Goal: Information Seeking & Learning: Learn about a topic

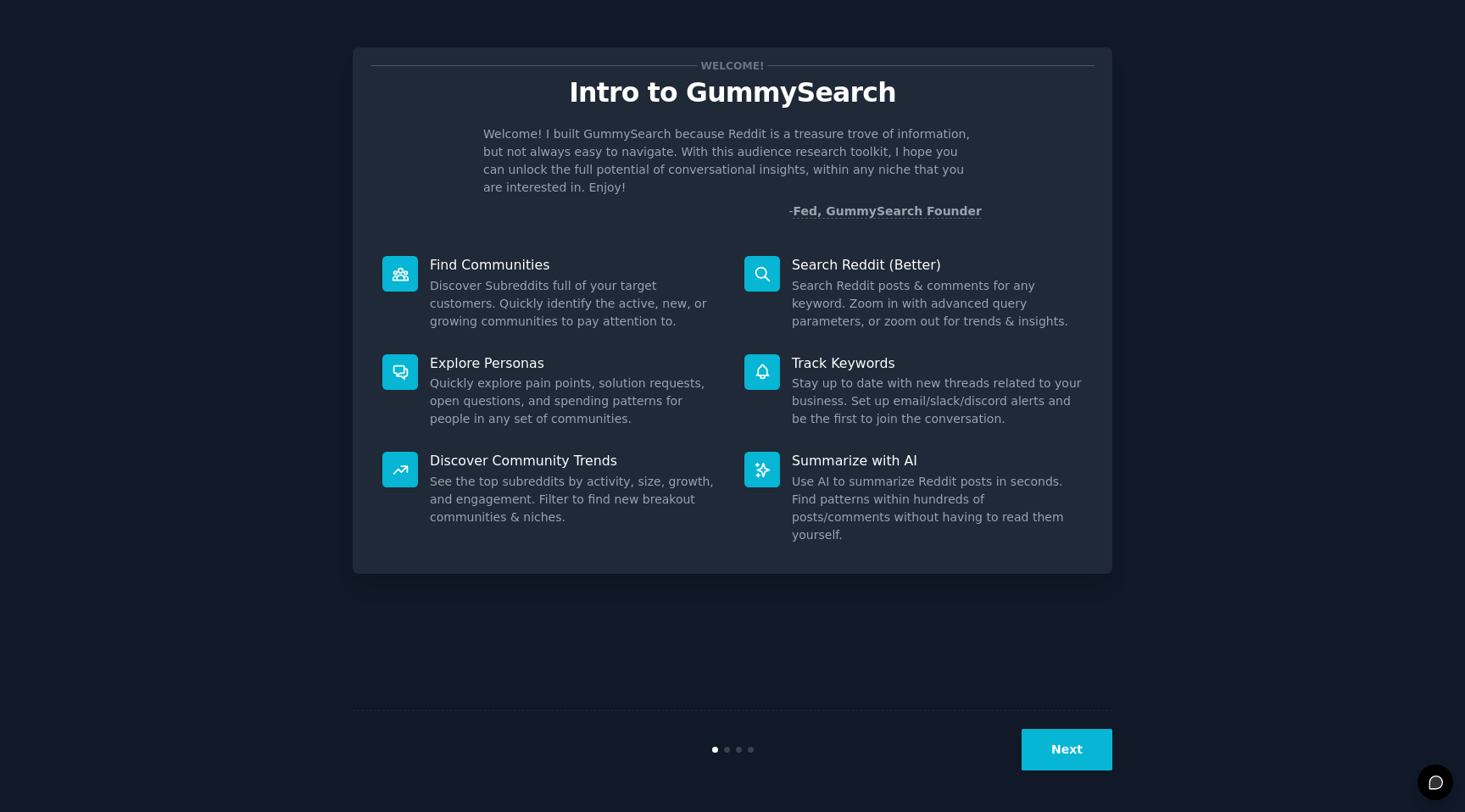
click at [911, 277] on dd "Search Reddit posts & comments for any keyword. Zoom in with advanced query par…" at bounding box center [937, 304] width 291 height 54
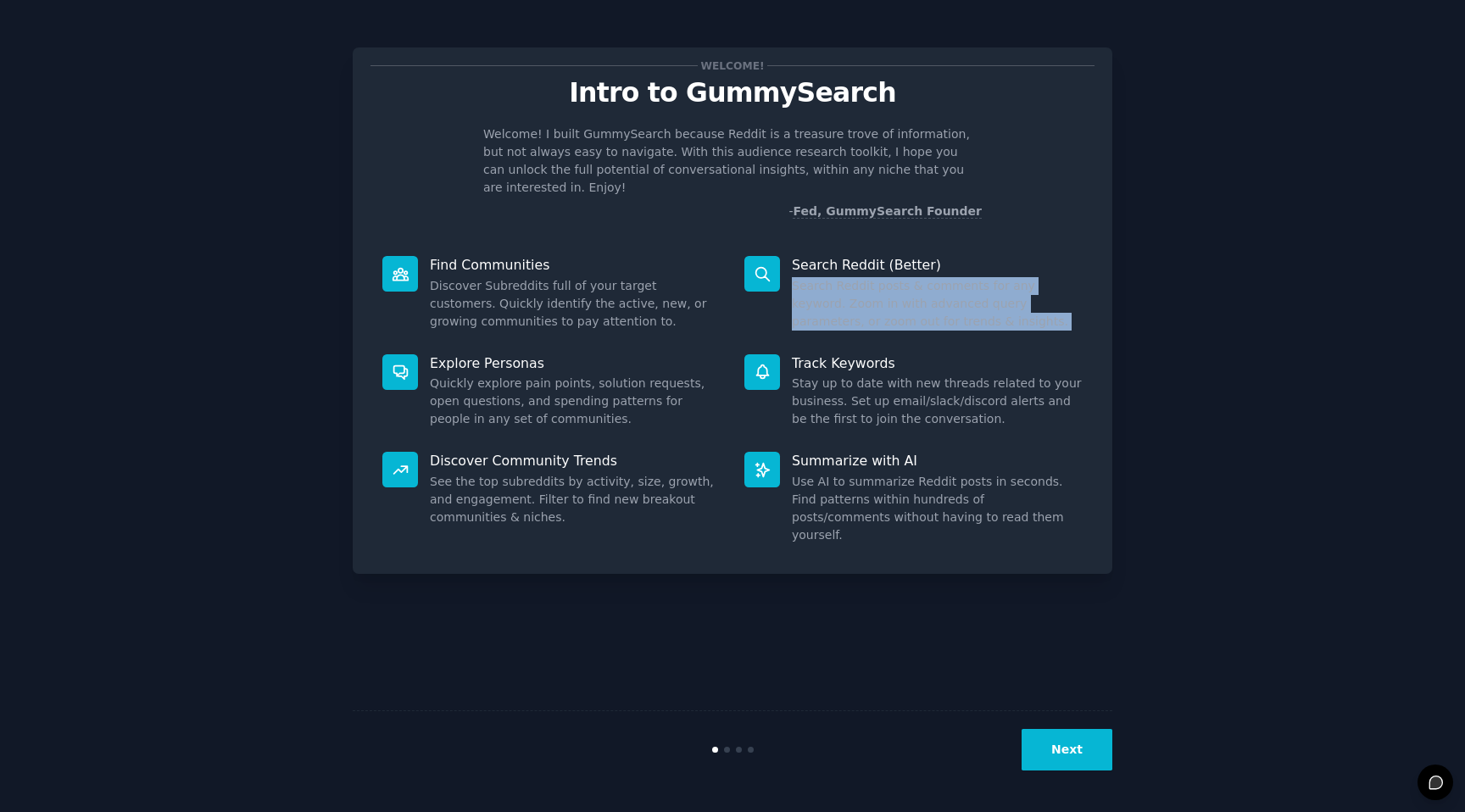
click at [911, 277] on dd "Search Reddit posts & comments for any keyword. Zoom in with advanced query par…" at bounding box center [937, 304] width 291 height 54
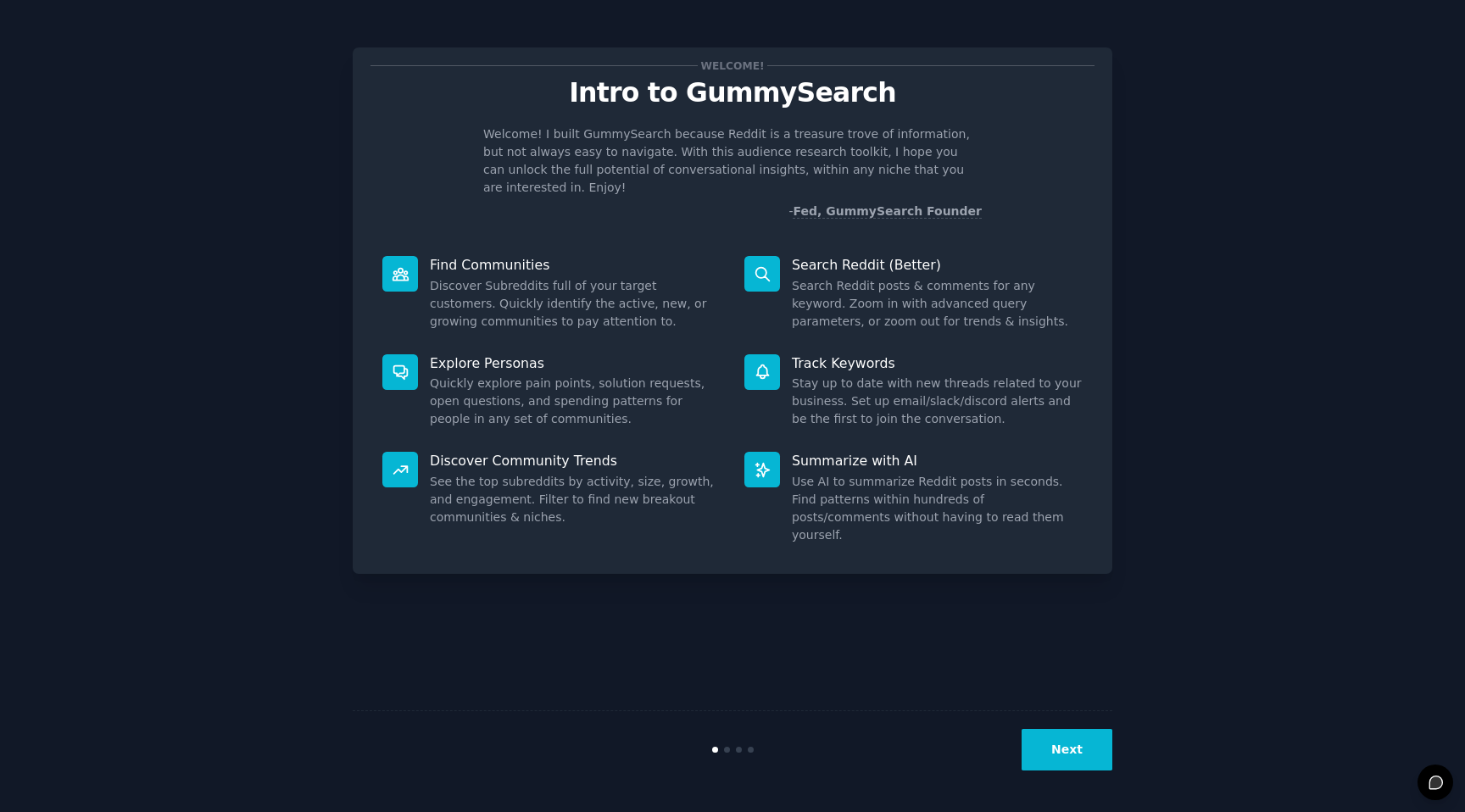
click at [911, 355] on p "Track Keywords" at bounding box center [937, 364] width 291 height 18
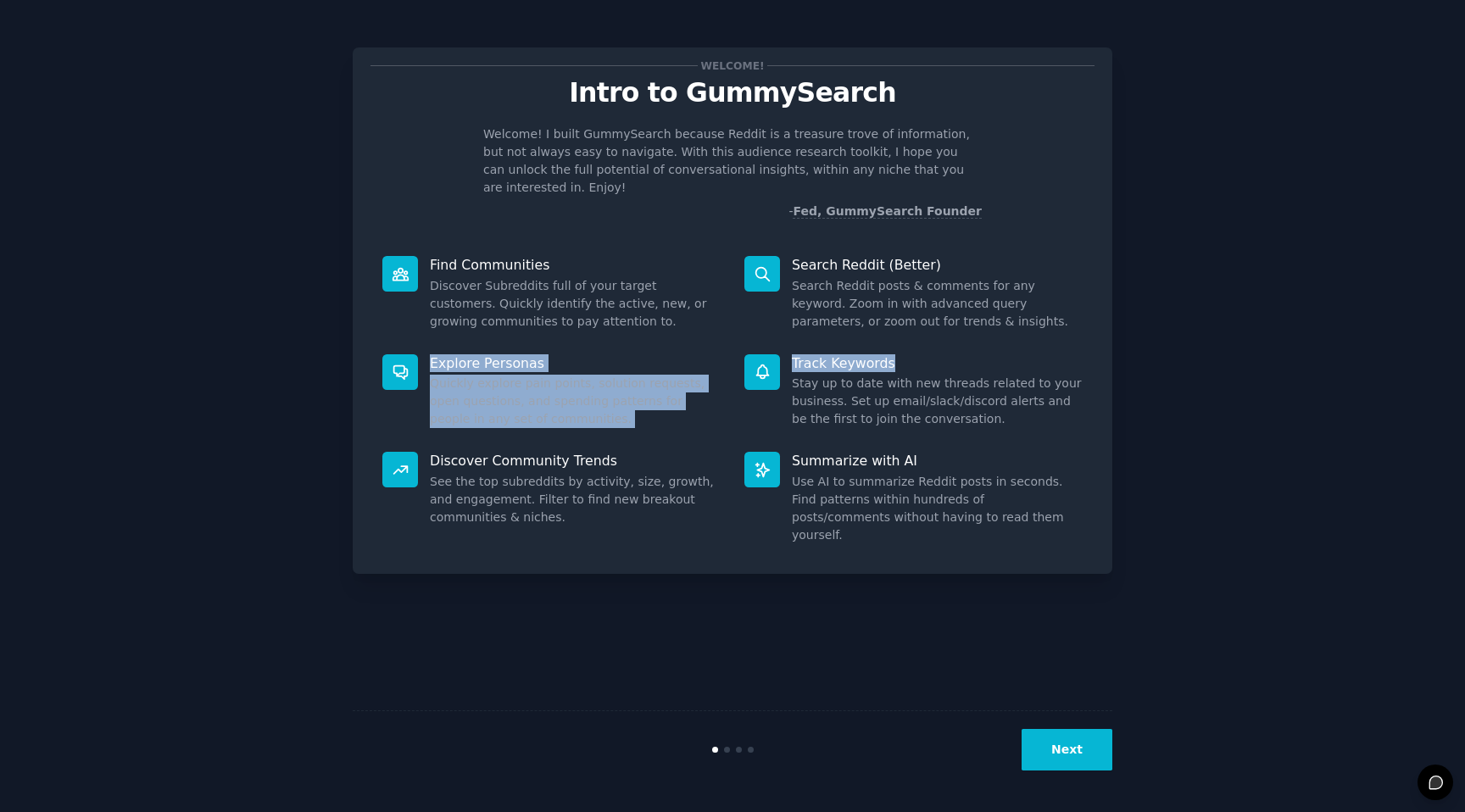
drag, startPoint x: 937, startPoint y: 298, endPoint x: 956, endPoint y: 347, distance: 52.6
click at [954, 341] on div "Find Communities Discover Subreddits full of your target customers. Quickly ide…" at bounding box center [732, 401] width 725 height 312
click at [1078, 743] on button "Next" at bounding box center [1066, 750] width 90 height 42
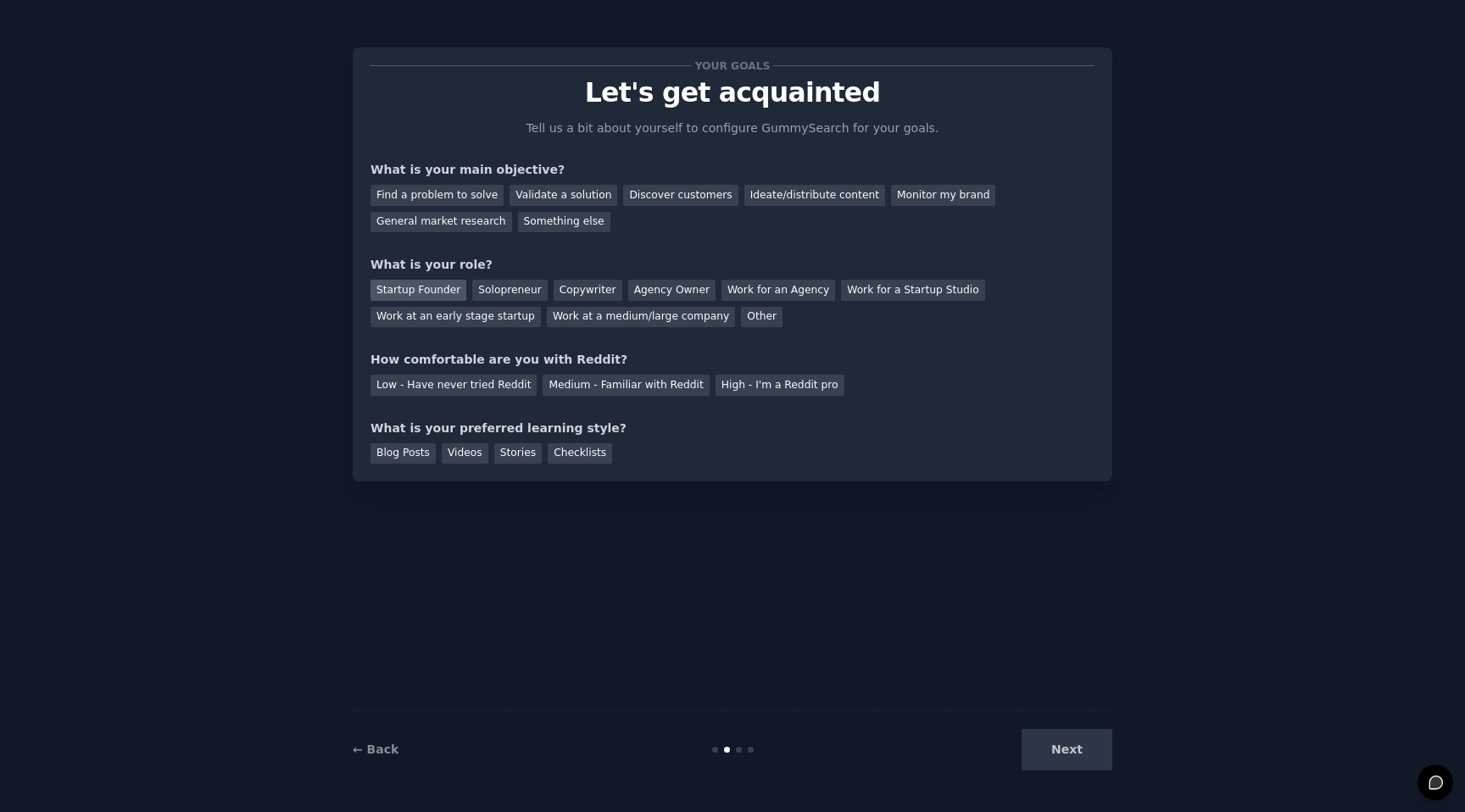
click at [416, 285] on div "Startup Founder" at bounding box center [418, 290] width 95 height 21
click at [466, 196] on div "Find a problem to solve" at bounding box center [437, 195] width 133 height 21
click at [776, 196] on div "Ideate/distribute content" at bounding box center [815, 195] width 141 height 21
click at [437, 192] on div "Find a problem to solve" at bounding box center [437, 195] width 133 height 21
click at [614, 377] on div "Medium - Familiar with Reddit" at bounding box center [625, 385] width 166 height 21
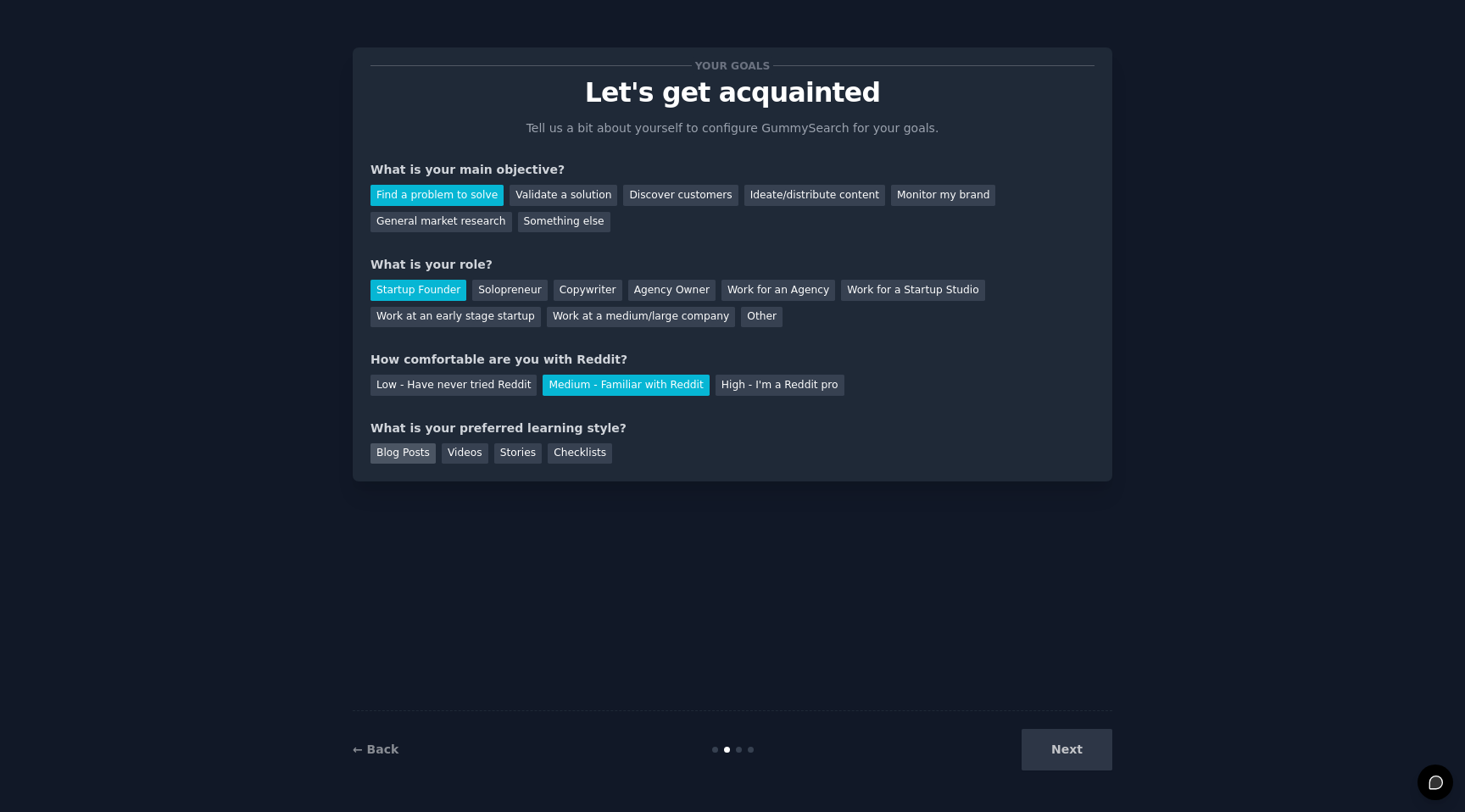
click at [414, 454] on div "Blog Posts" at bounding box center [404, 453] width 66 height 21
click at [1099, 763] on button "Next" at bounding box center [1066, 750] width 90 height 42
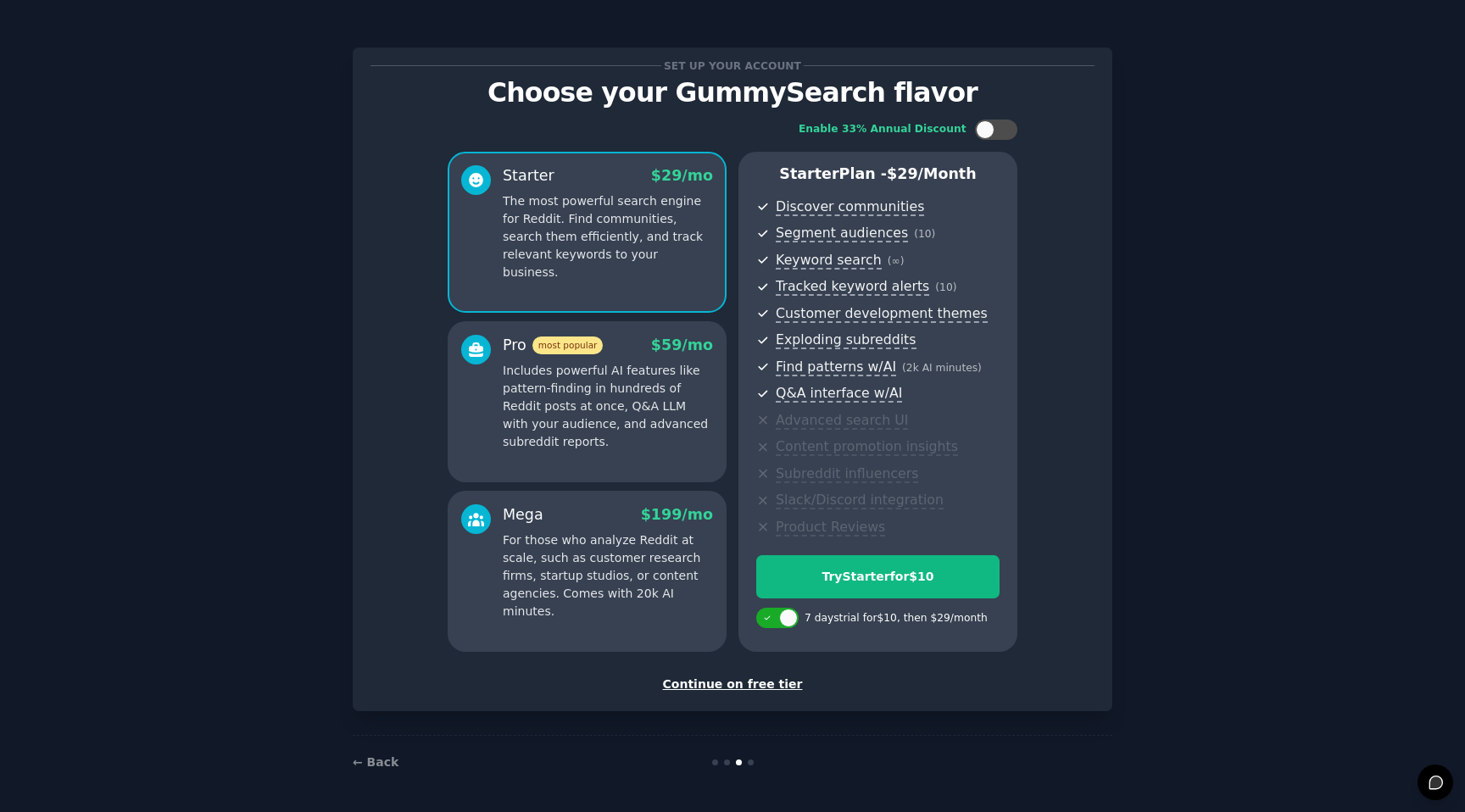
scroll to position [1, 0]
click at [751, 686] on div "Continue on free tier" at bounding box center [732, 684] width 725 height 18
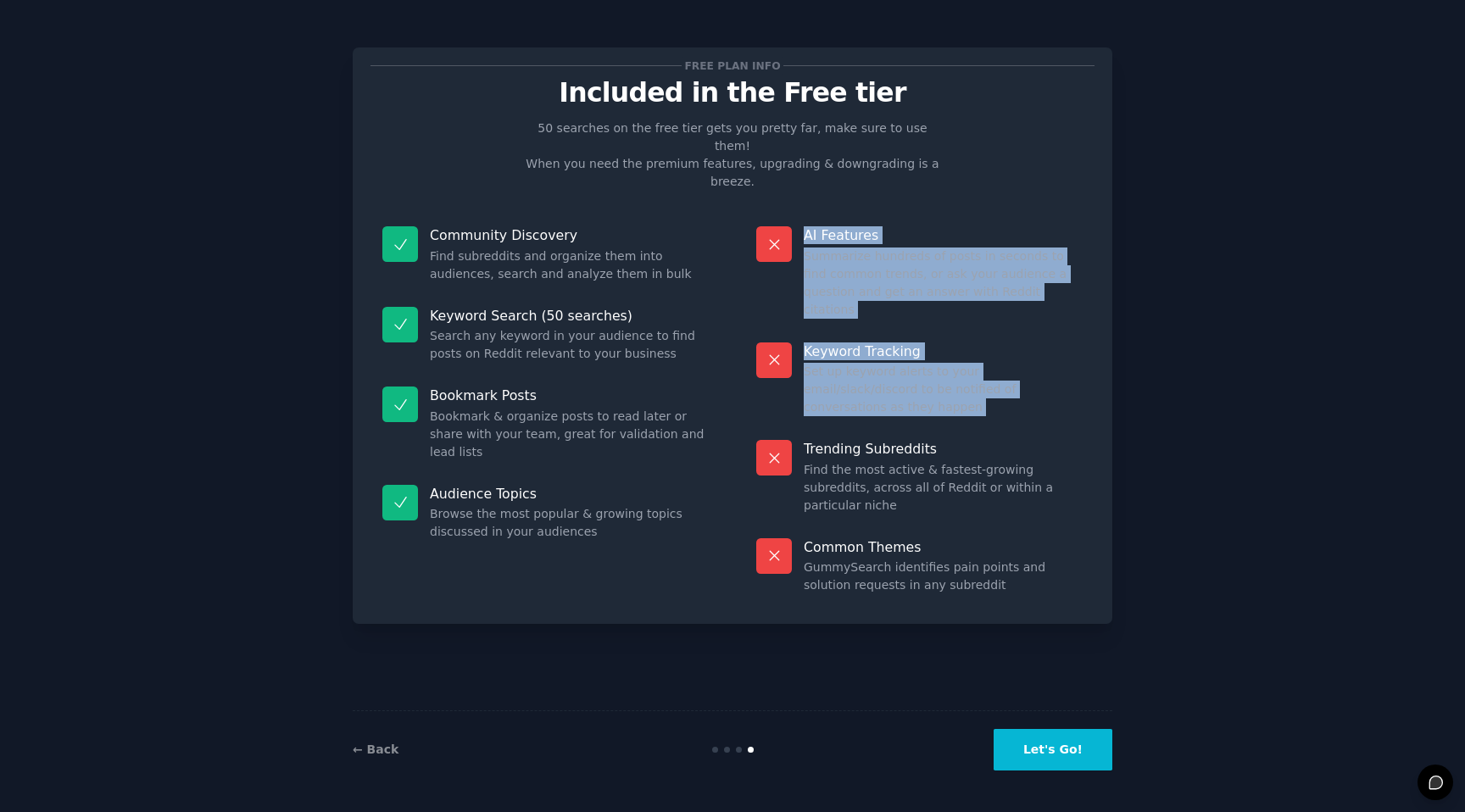
drag, startPoint x: 804, startPoint y: 183, endPoint x: 1022, endPoint y: 367, distance: 285.3
click at [1022, 367] on dl "AI Features Summarize hundreds of posts in seconds to find common trends, or as…" at bounding box center [919, 410] width 350 height 392
click at [1022, 428] on div "Trending Subreddits Find the most active & fastest-growing subreddits, across a…" at bounding box center [919, 477] width 350 height 98
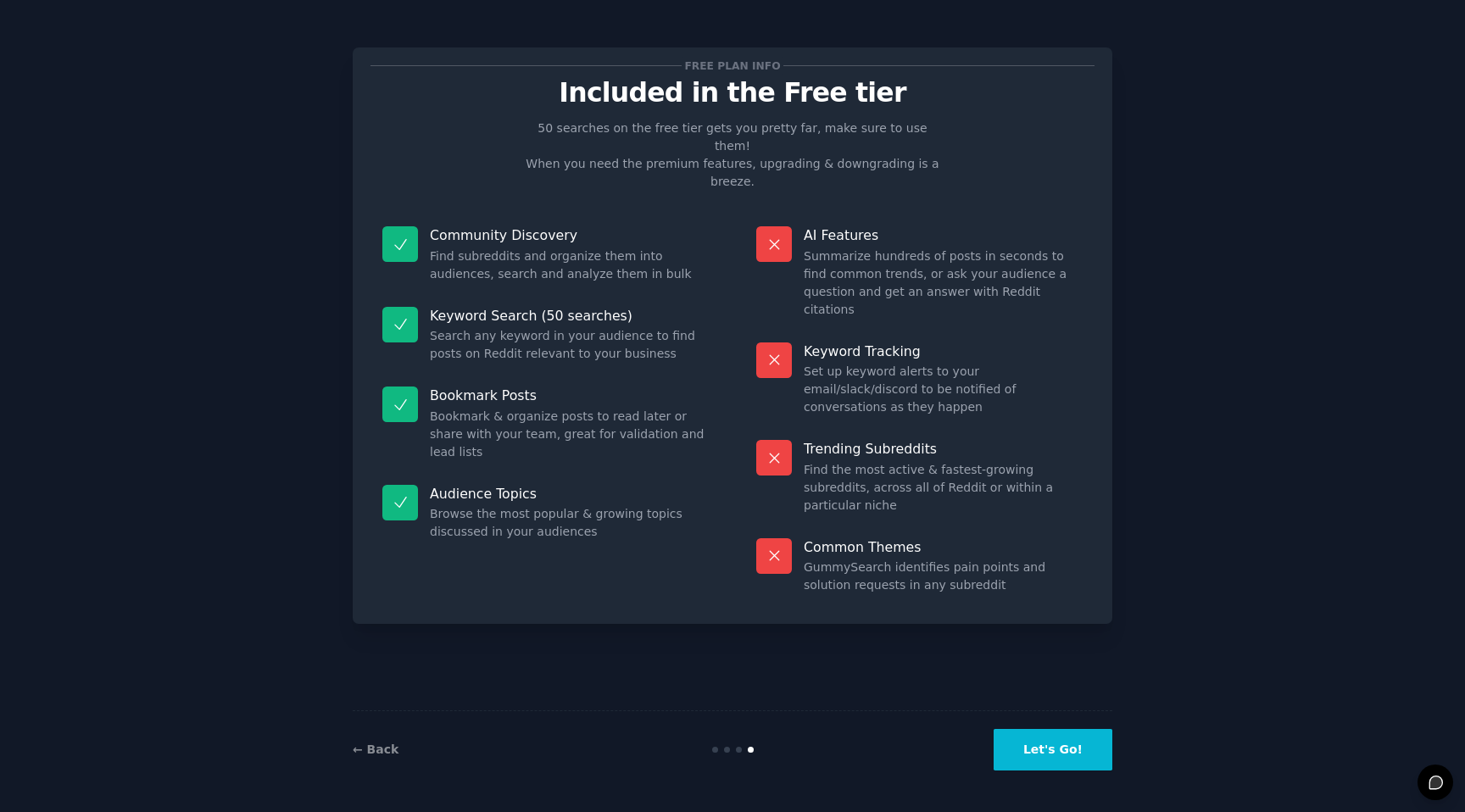
click at [1056, 754] on button "Let's Go!" at bounding box center [1053, 750] width 118 height 42
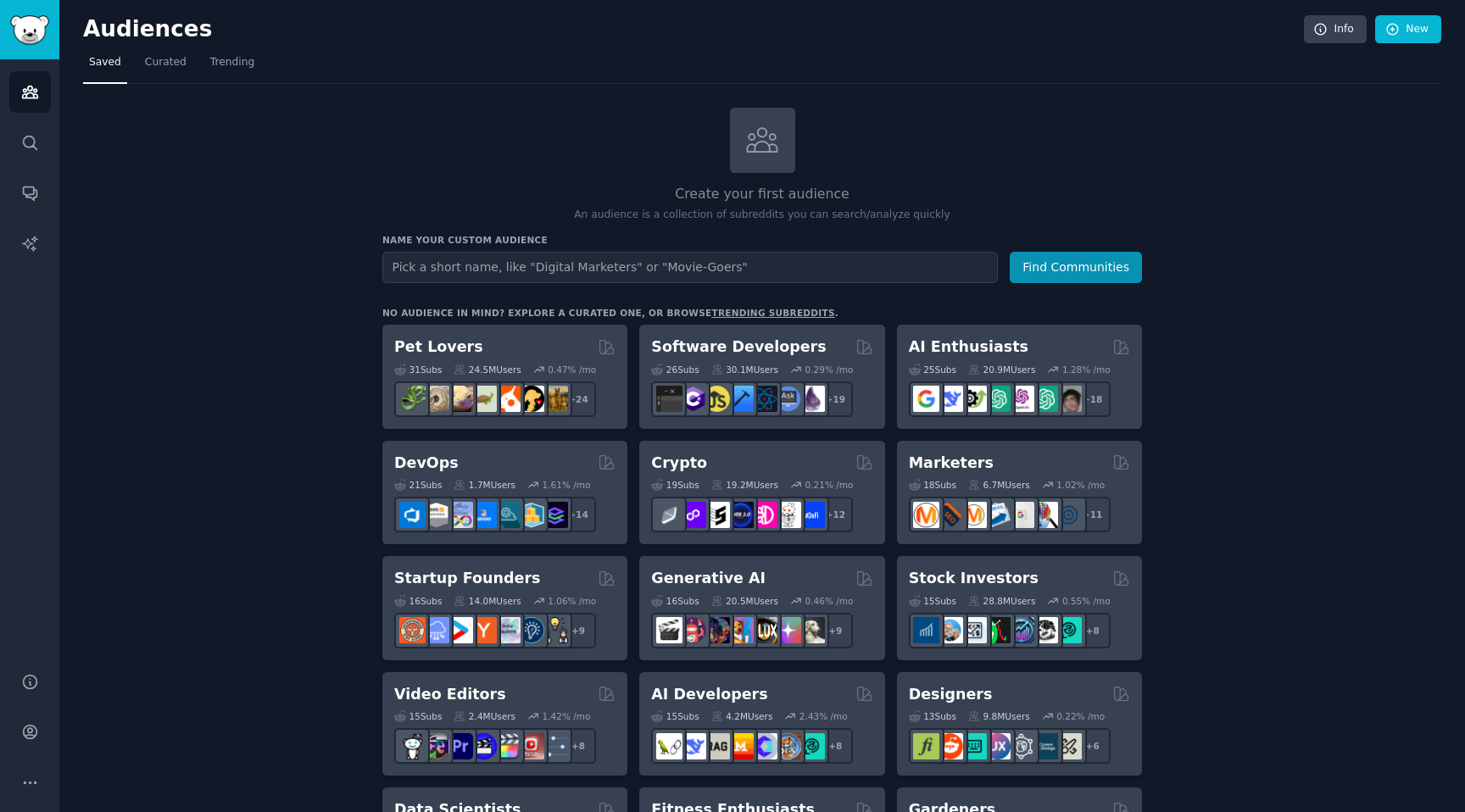
click at [801, 264] on input "text" at bounding box center [690, 267] width 615 height 32
type input "car dealership"
click at [1050, 270] on button "Find Communities" at bounding box center [1075, 267] width 132 height 32
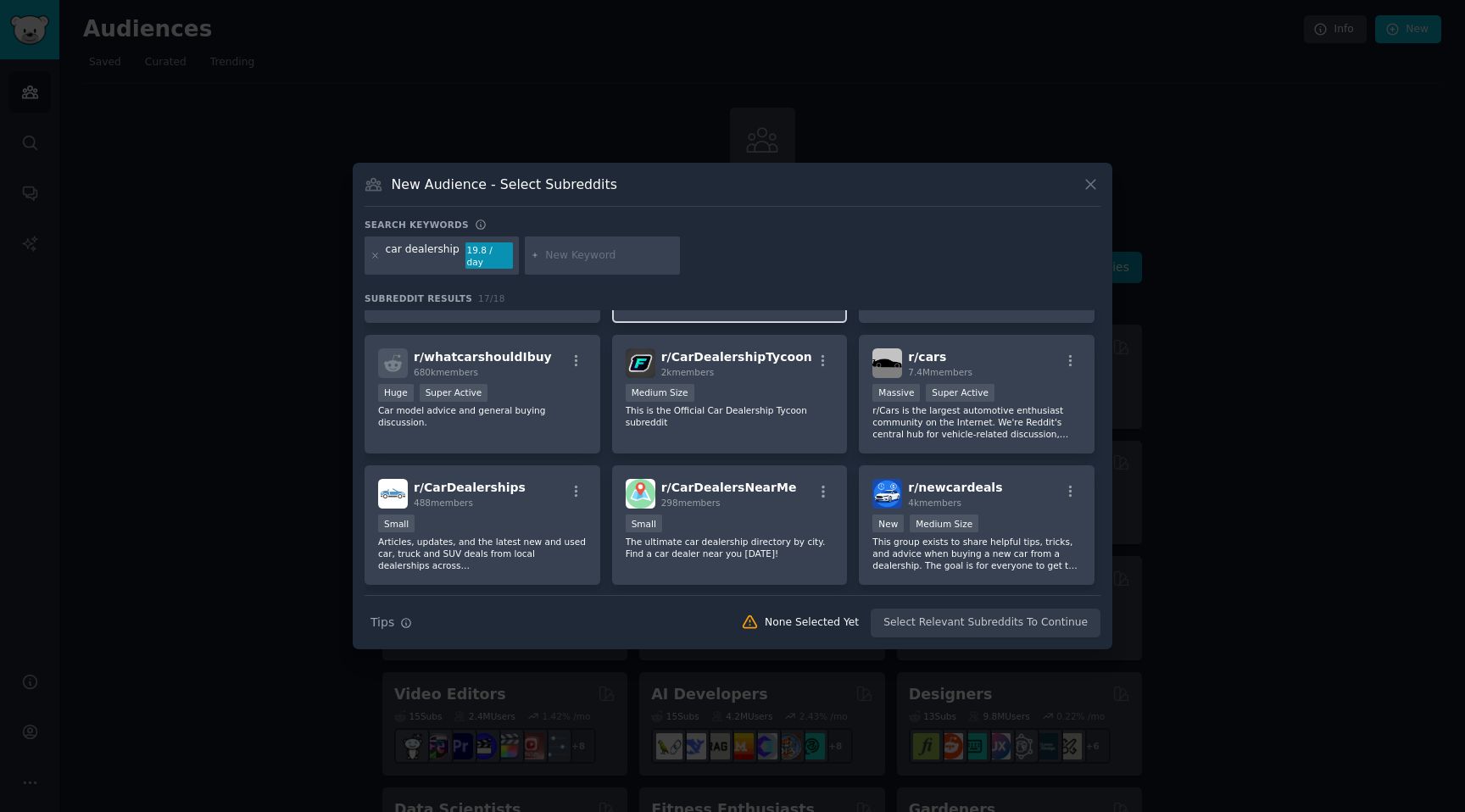
scroll to position [107, 0]
click at [762, 413] on p "This is the Official Car Dealership Tycoon subreddit" at bounding box center [731, 415] width 209 height 24
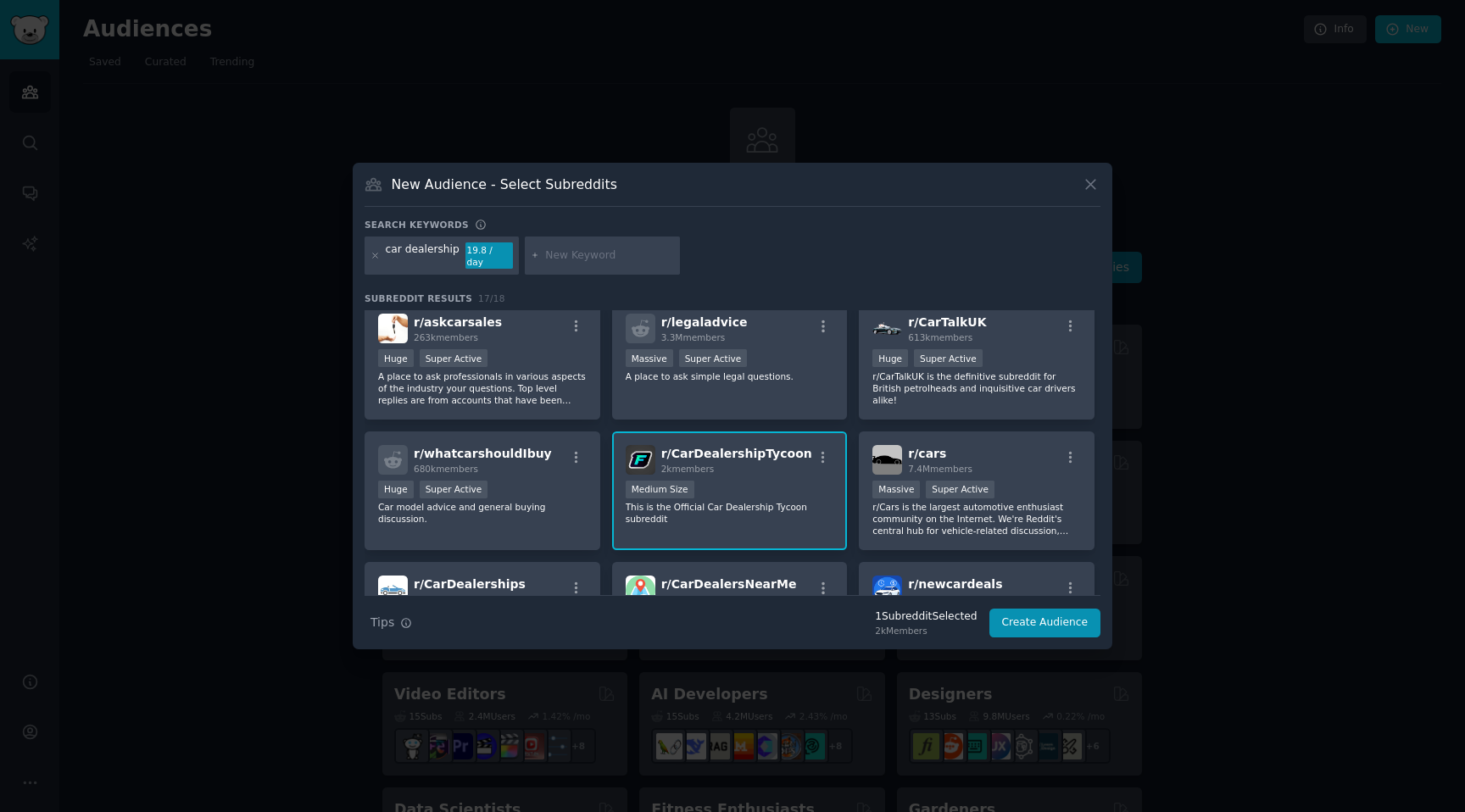
scroll to position [0, 0]
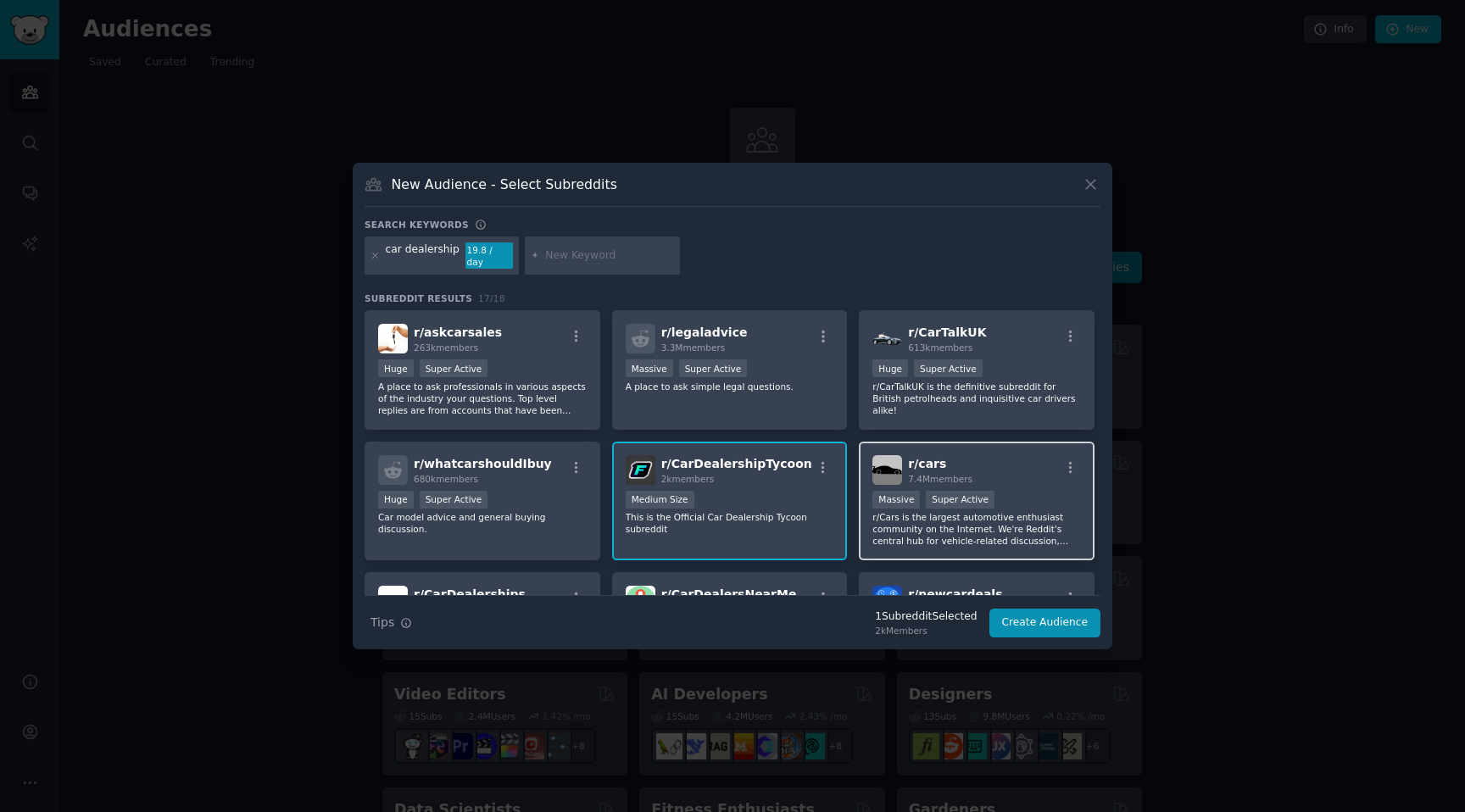
click at [914, 512] on p "r/Cars is the largest automotive enthusiast community on the Internet. We're Re…" at bounding box center [977, 530] width 209 height 36
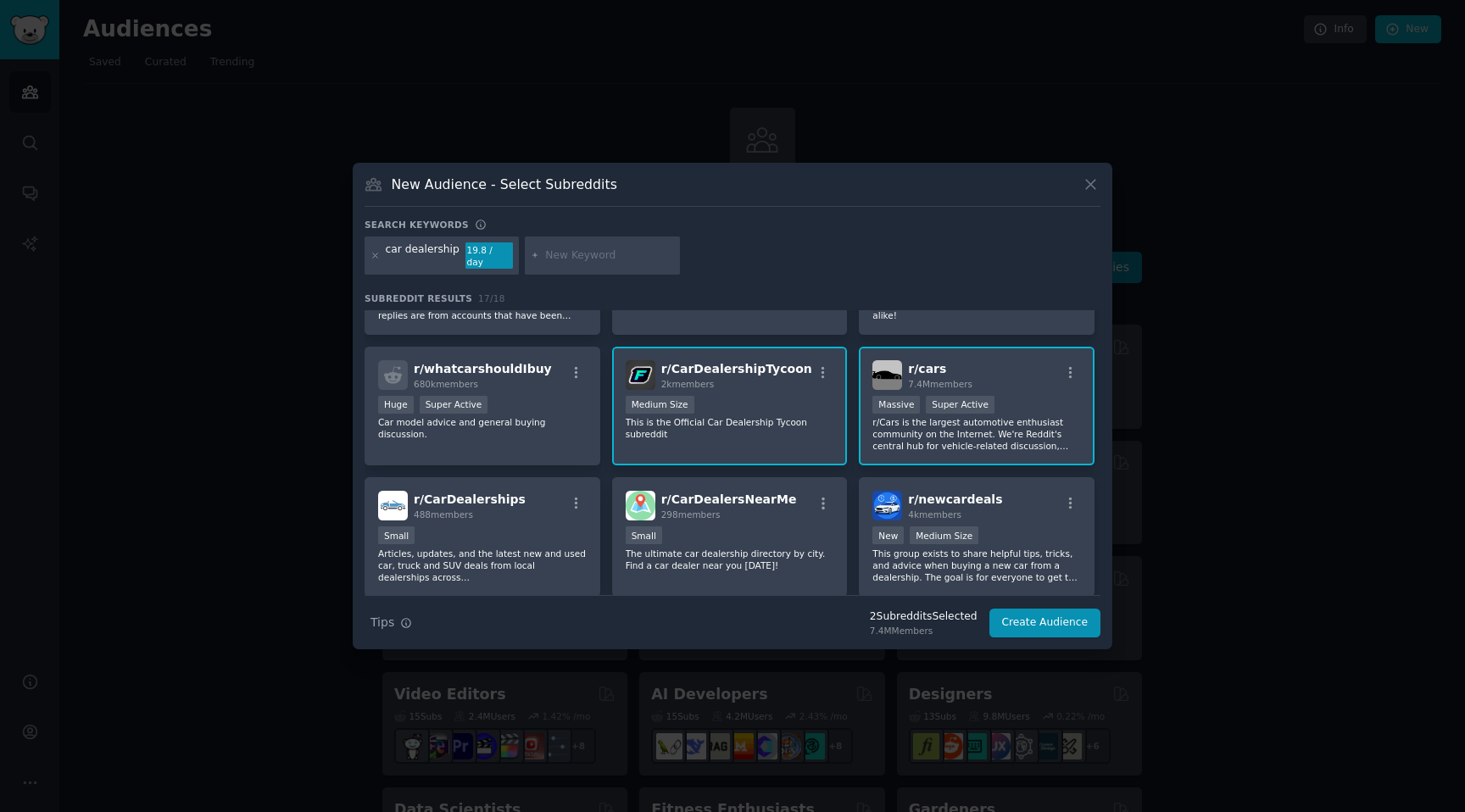
scroll to position [109, 0]
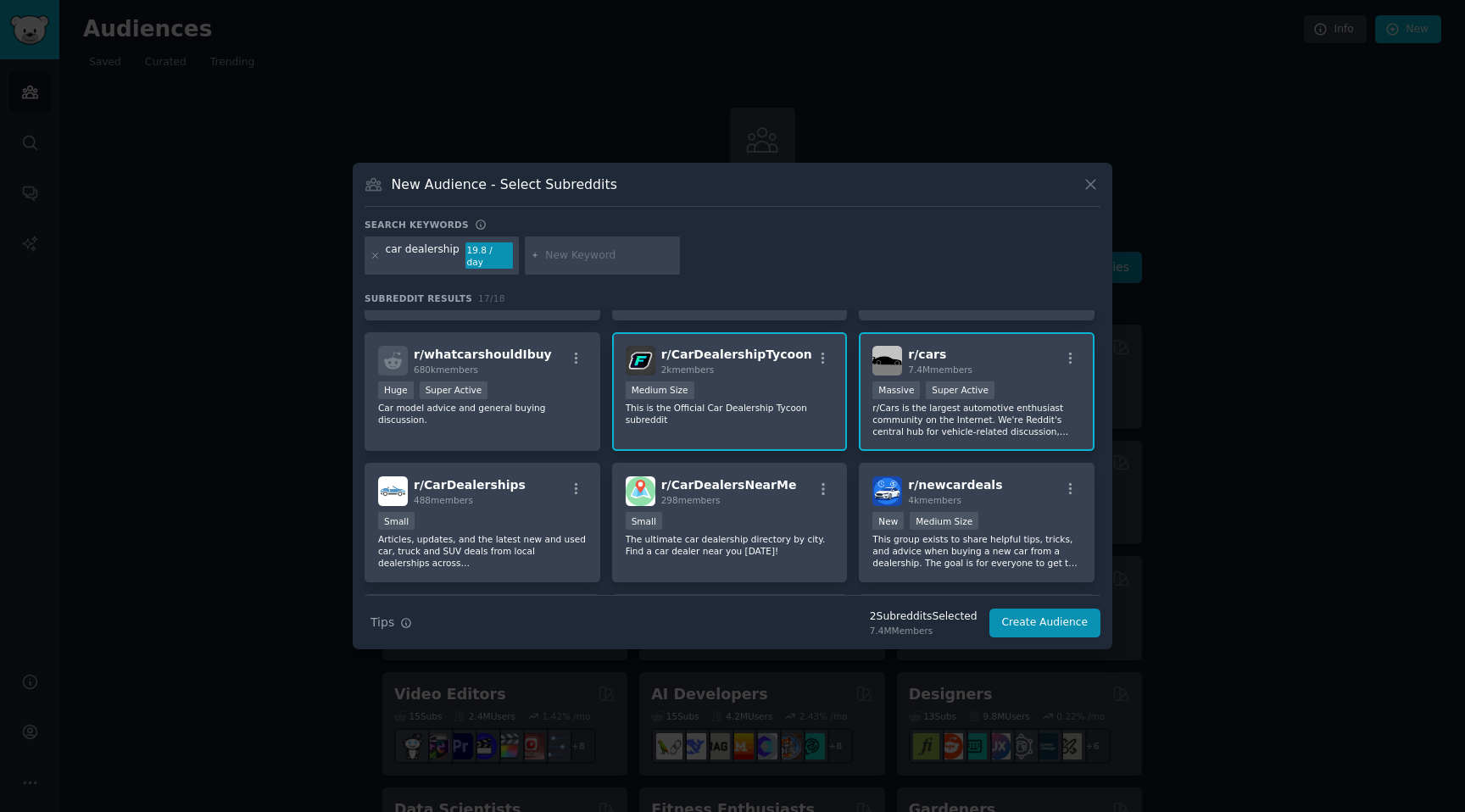
click at [936, 419] on p "r/Cars is the largest automotive enthusiast community on the Internet. We're Re…" at bounding box center [977, 419] width 209 height 36
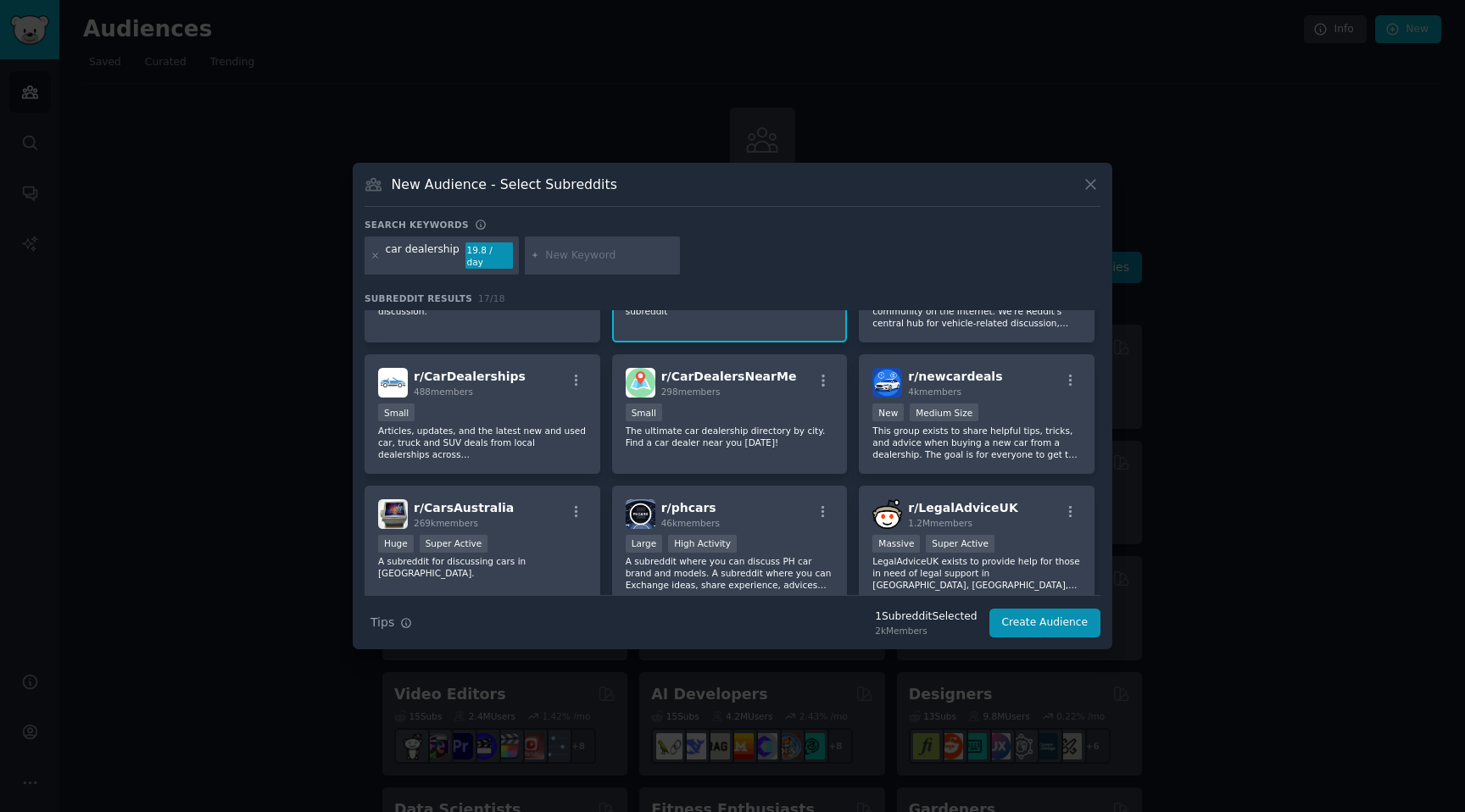
scroll to position [0, 0]
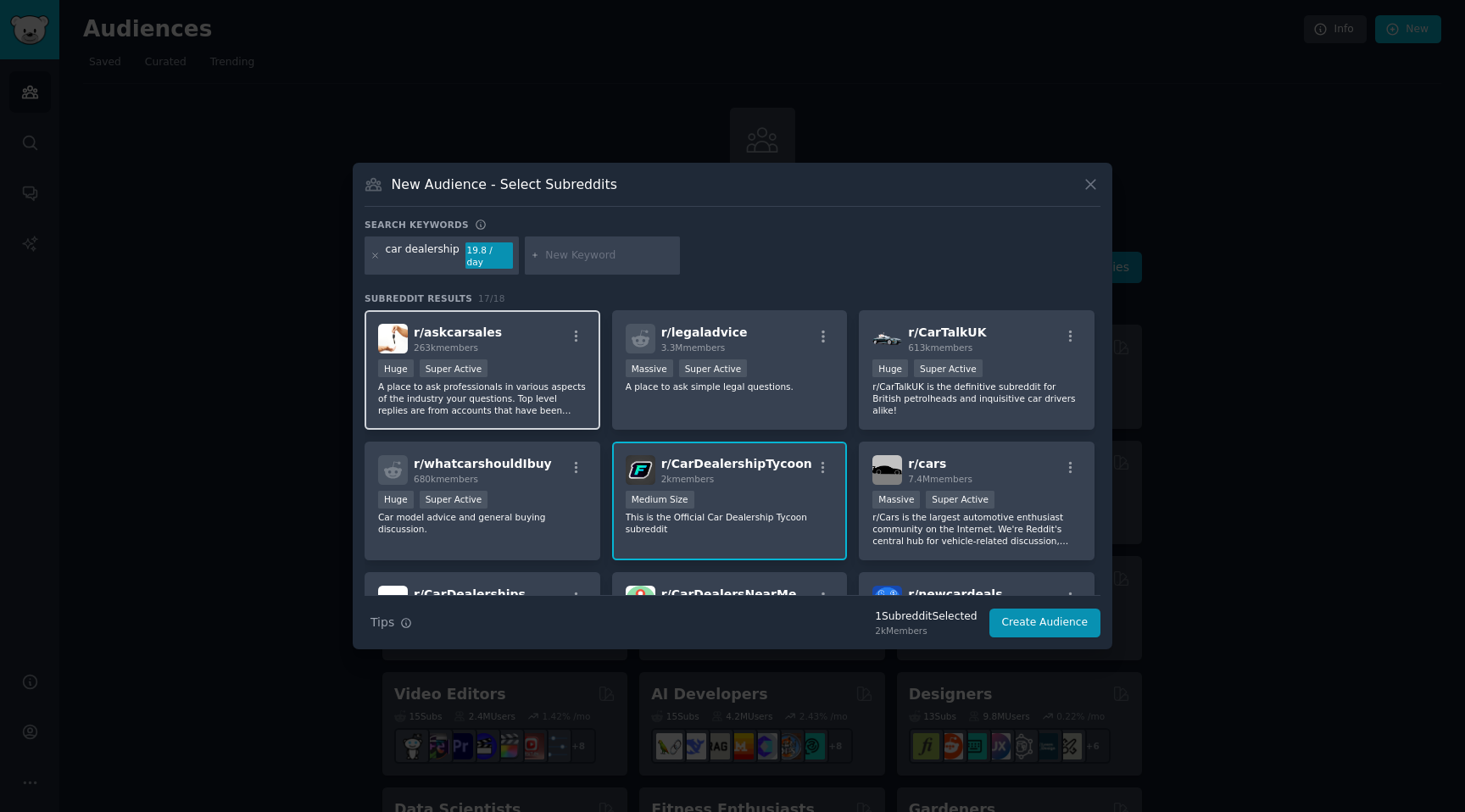
click at [544, 391] on p "A place to ask professionals in various aspects of the industry your questions.…" at bounding box center [483, 399] width 209 height 36
click at [1027, 617] on button "Create Audience" at bounding box center [1046, 623] width 112 height 29
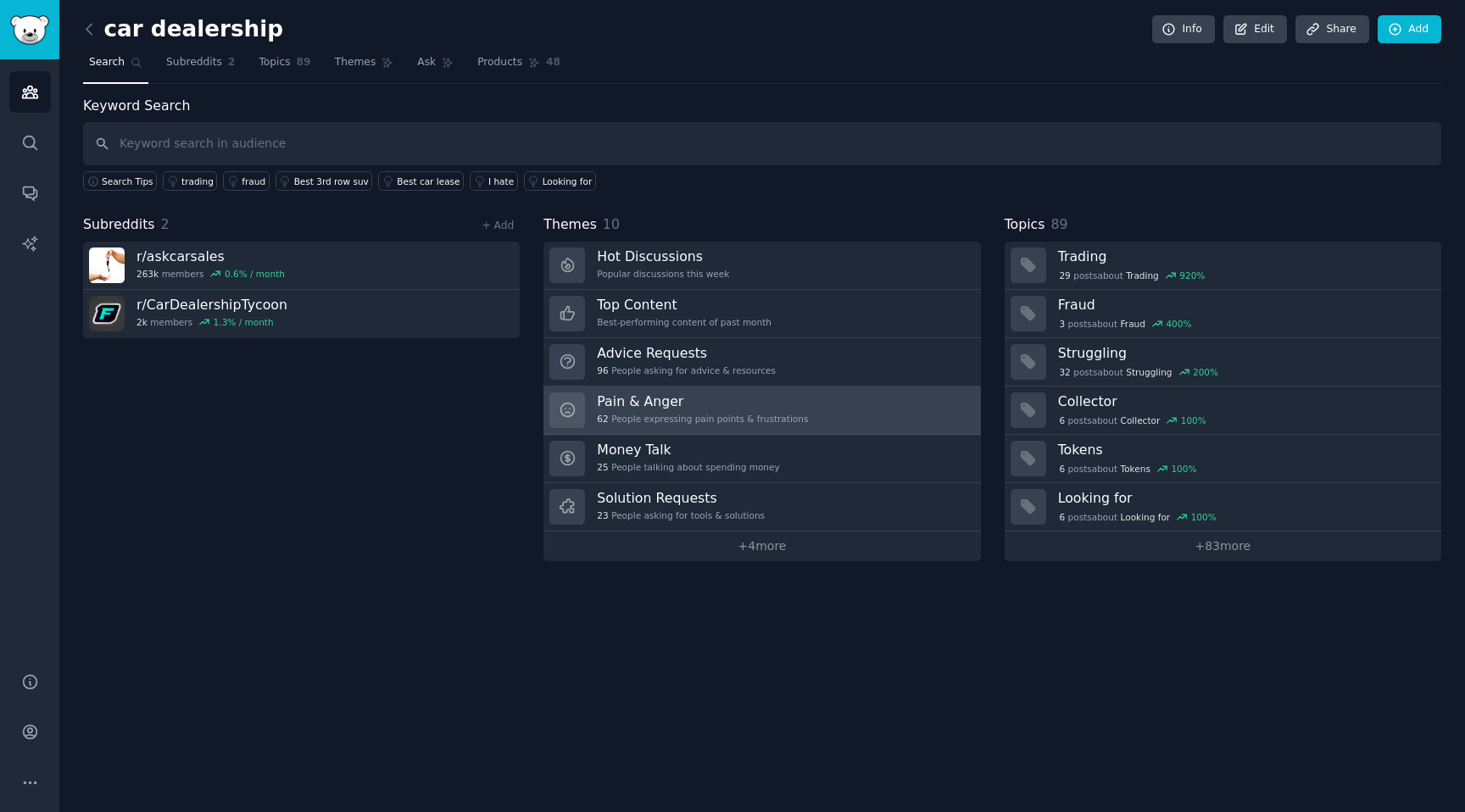
click at [664, 411] on div "Pain & Anger 62 People expressing pain points & frustrations" at bounding box center [703, 410] width 211 height 36
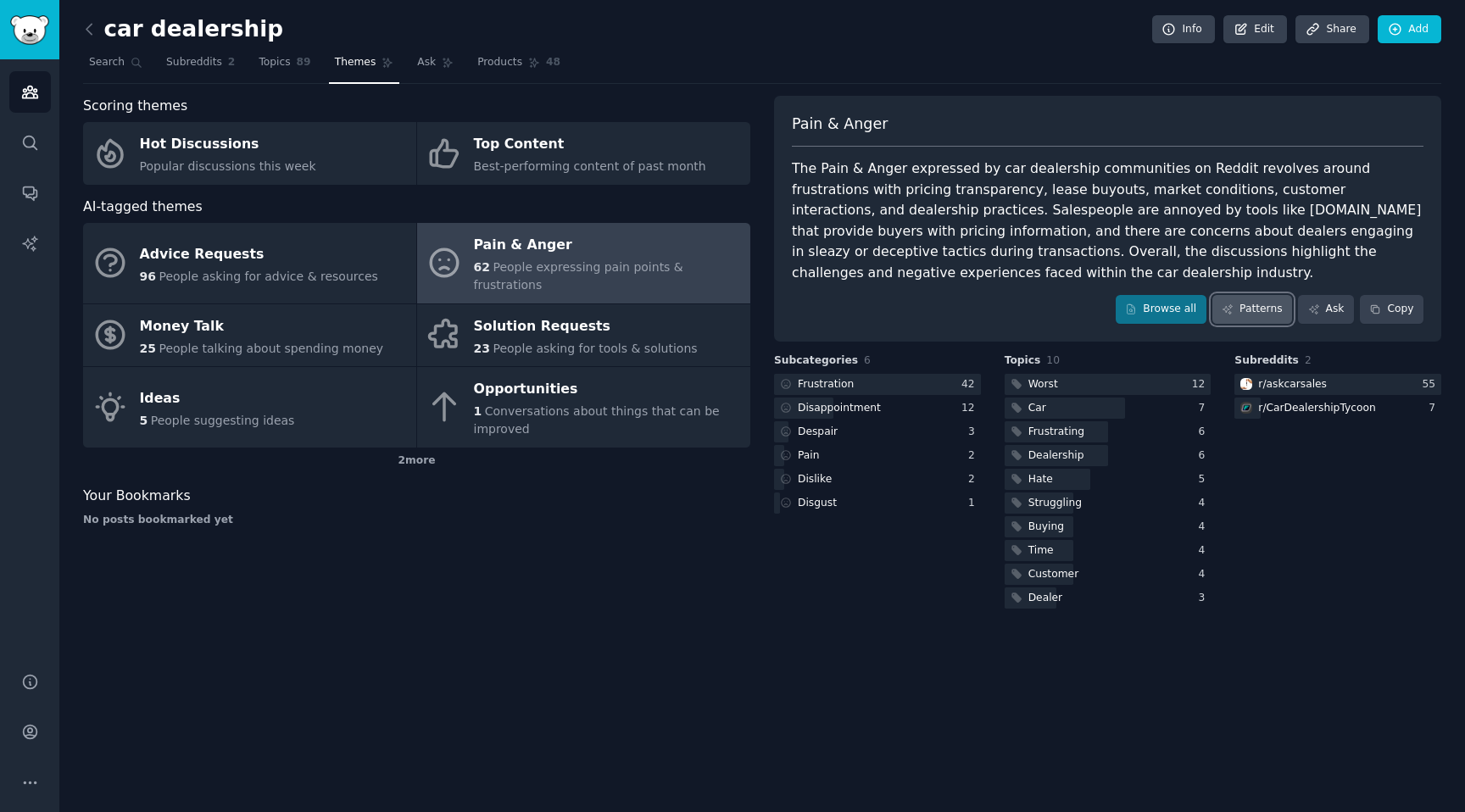
click at [1247, 305] on link "Patterns" at bounding box center [1252, 309] width 80 height 29
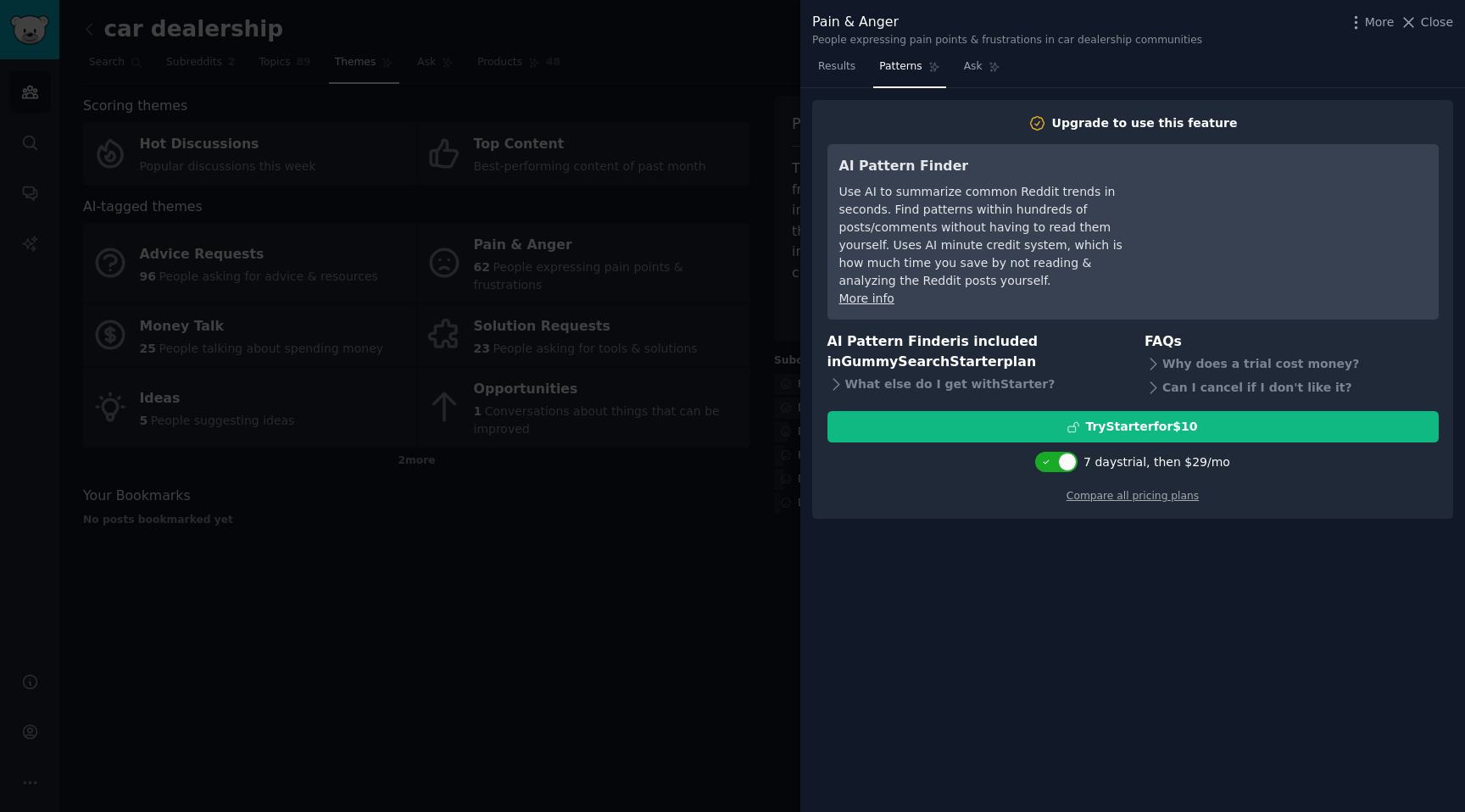
click at [626, 519] on div at bounding box center [732, 406] width 1465 height 812
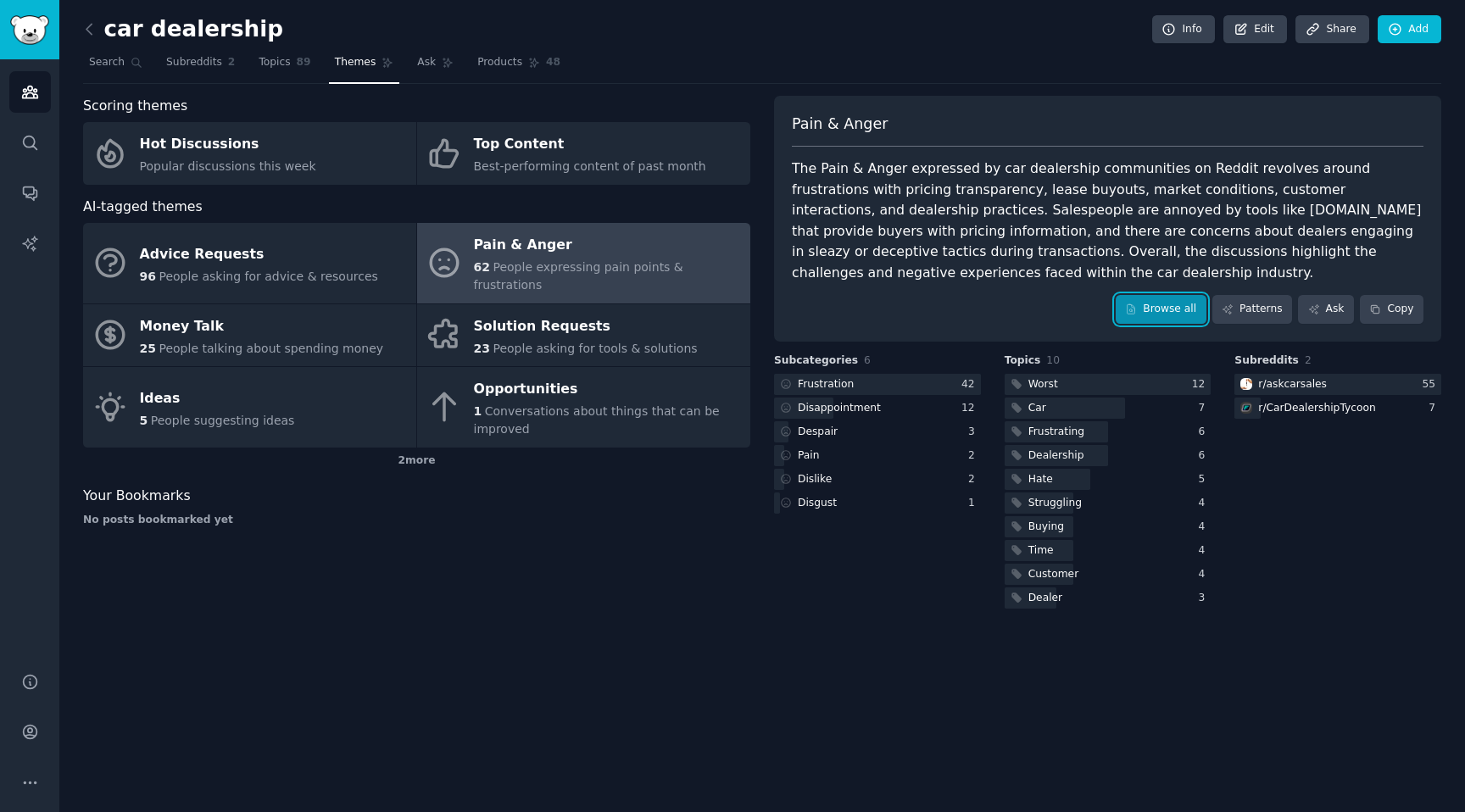
click at [1176, 307] on link "Browse all" at bounding box center [1161, 309] width 90 height 29
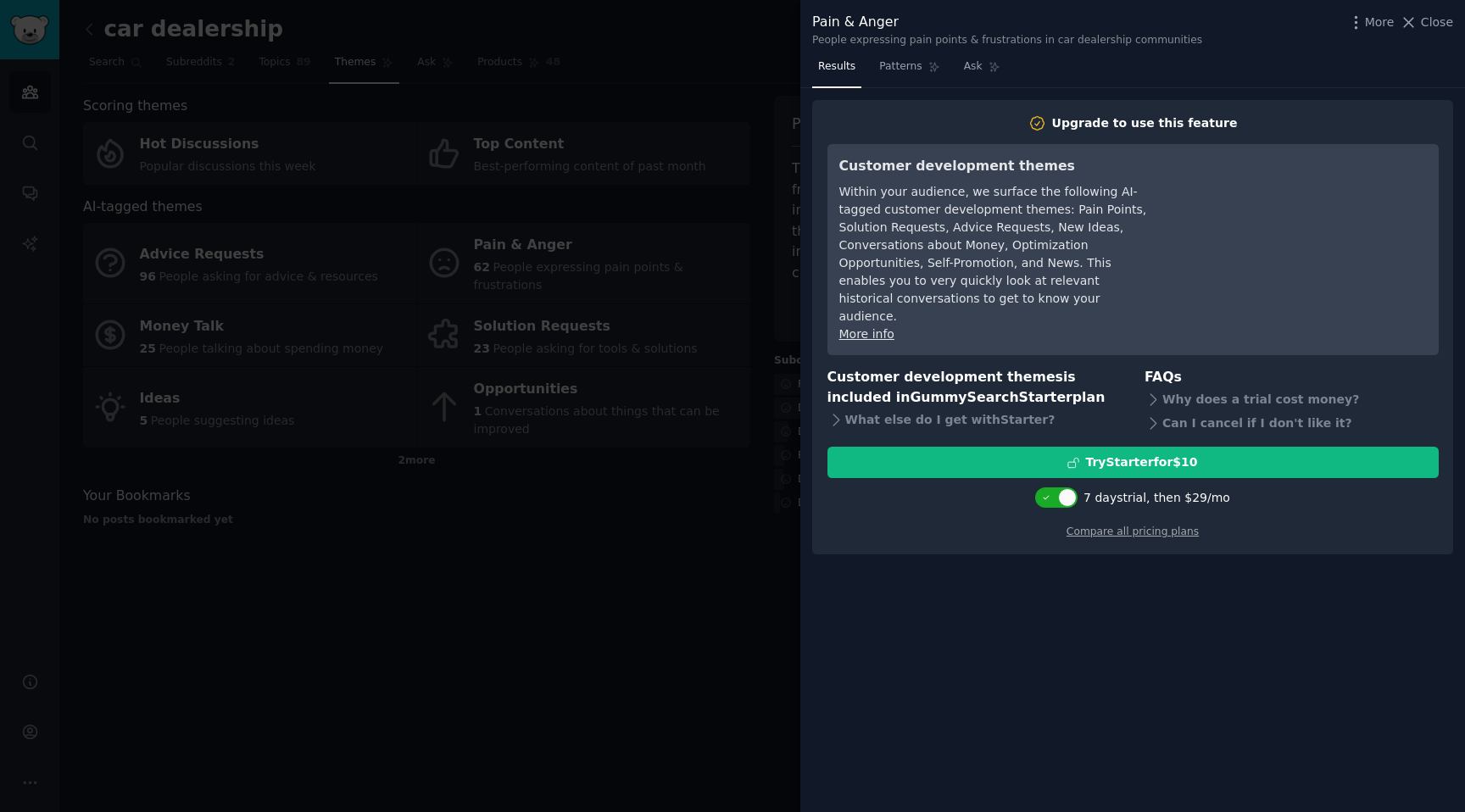
click at [556, 540] on div at bounding box center [732, 406] width 1465 height 812
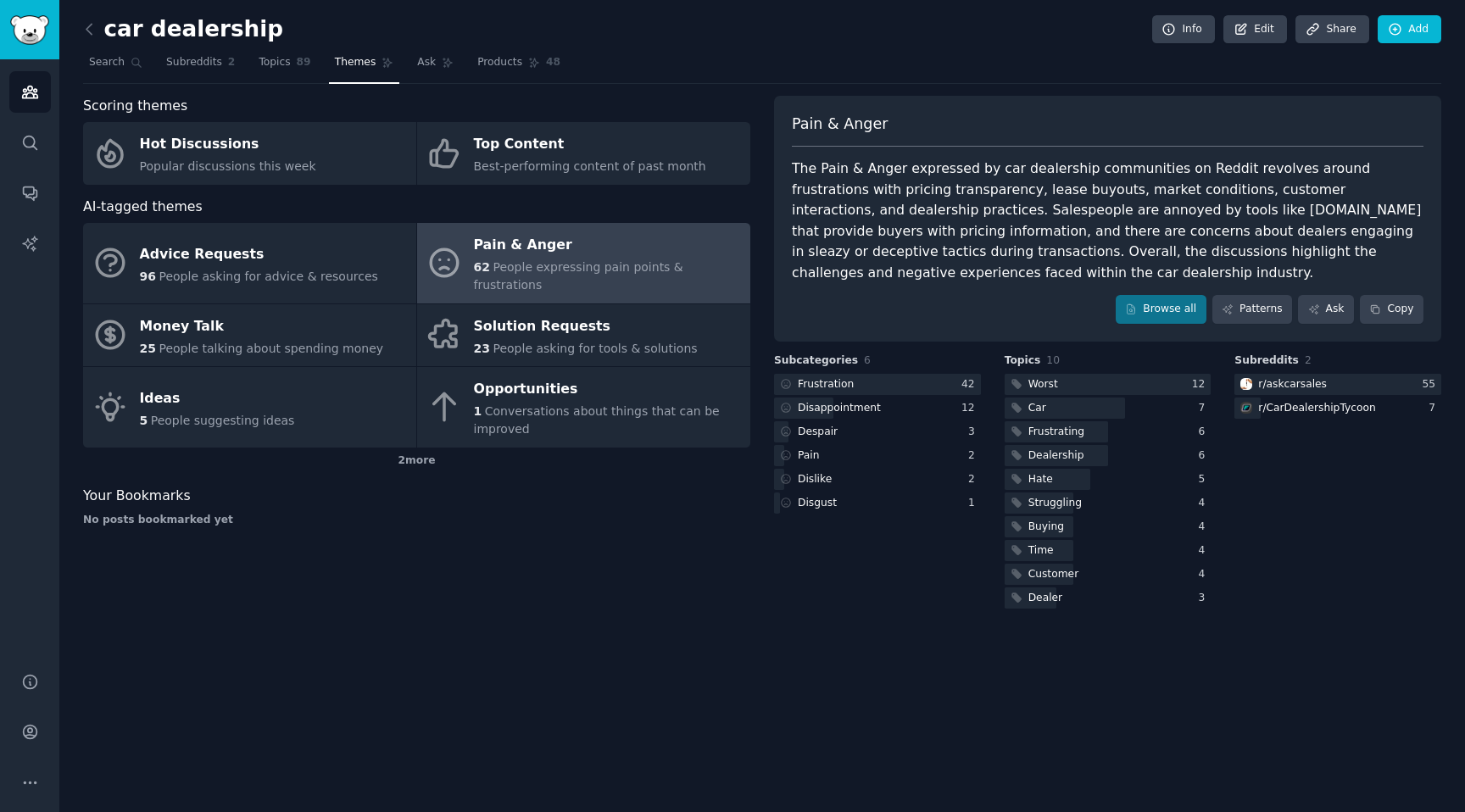
click at [503, 272] on span "People expressing pain points & frustrations" at bounding box center [578, 276] width 210 height 32
click at [281, 71] on link "Topics 89" at bounding box center [284, 66] width 64 height 35
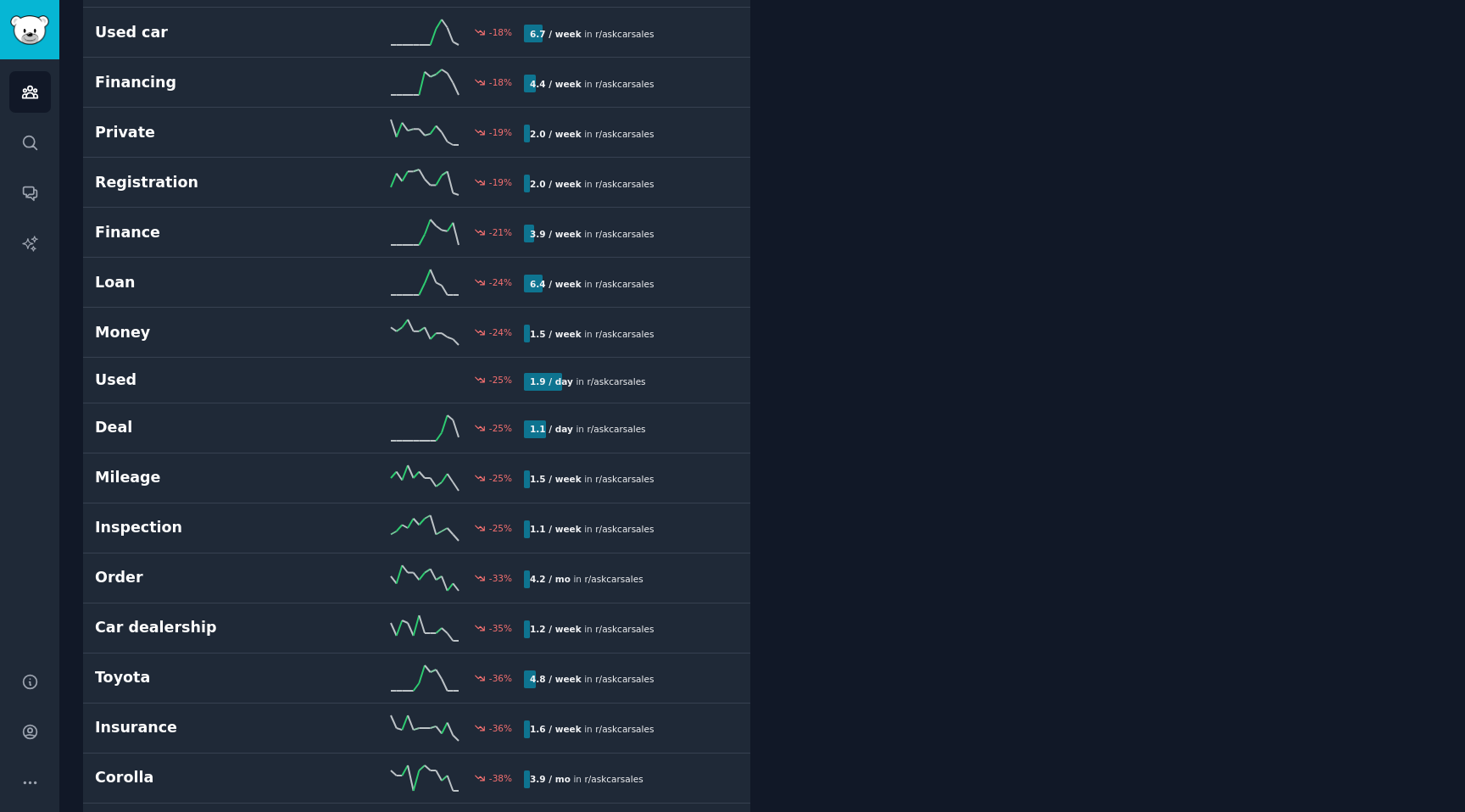
scroll to position [3772, 0]
